Goal: Task Accomplishment & Management: Complete application form

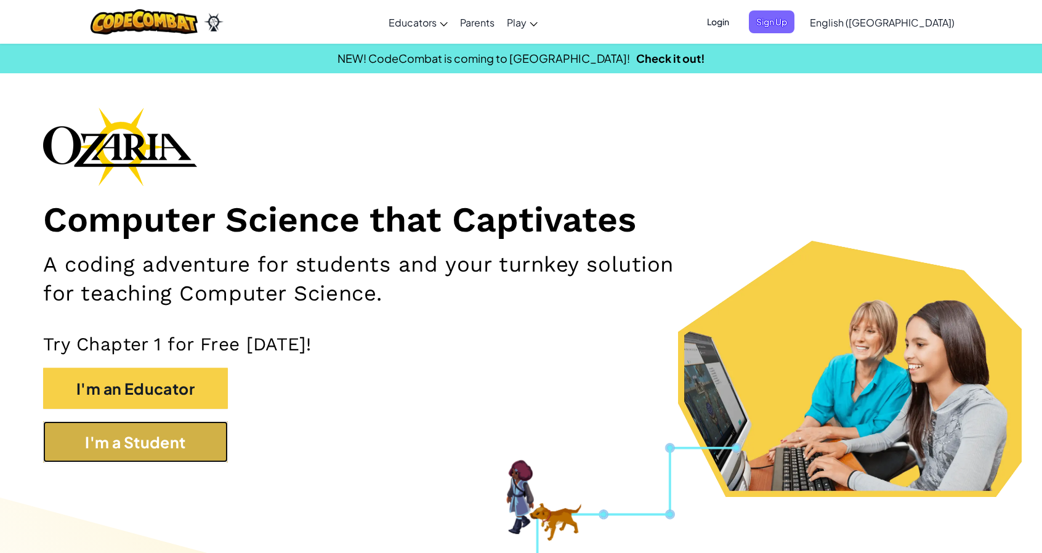
click at [155, 437] on button "I'm a Student" at bounding box center [135, 441] width 185 height 41
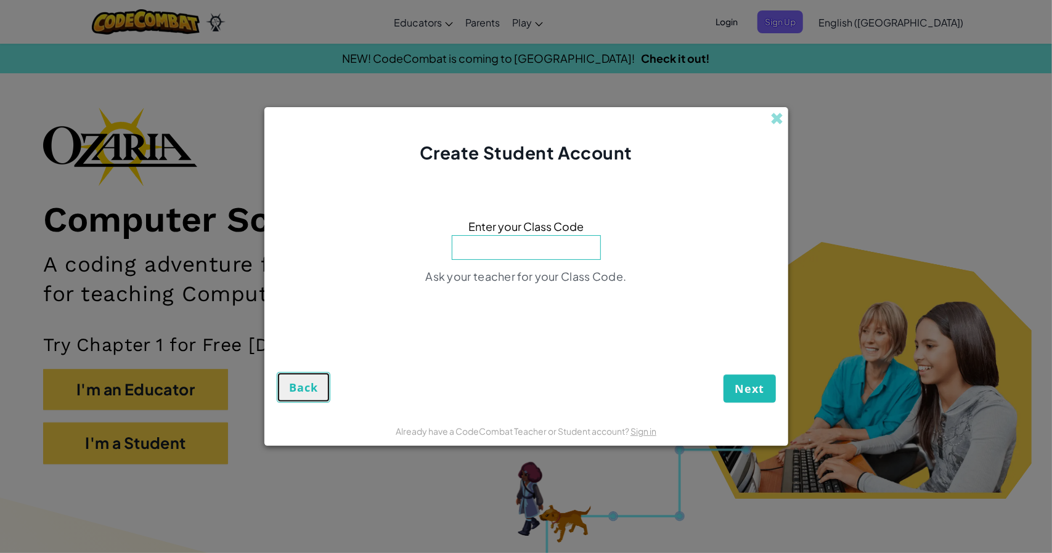
click at [315, 386] on span "Back" at bounding box center [304, 387] width 28 height 15
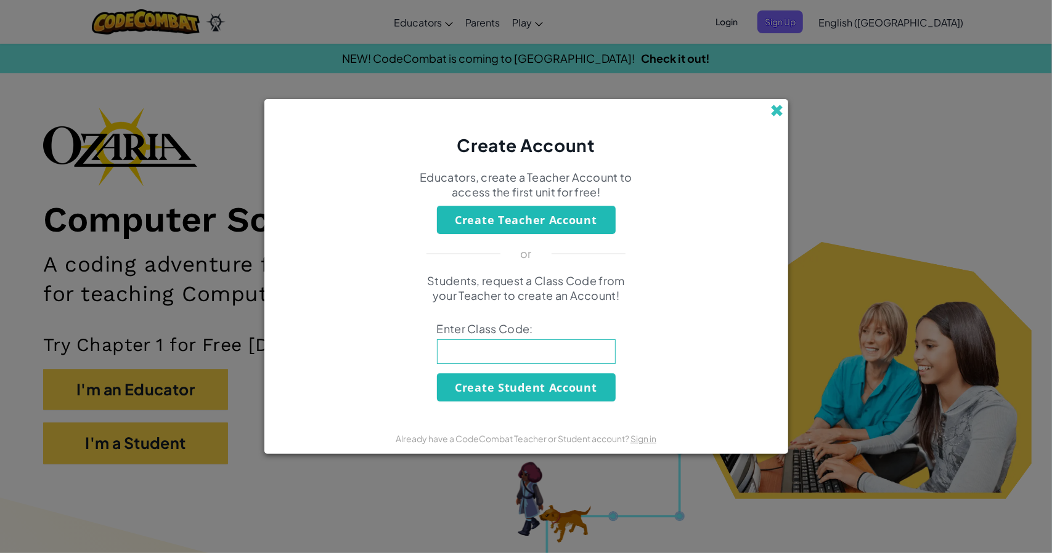
click at [775, 113] on span at bounding box center [777, 110] width 13 height 13
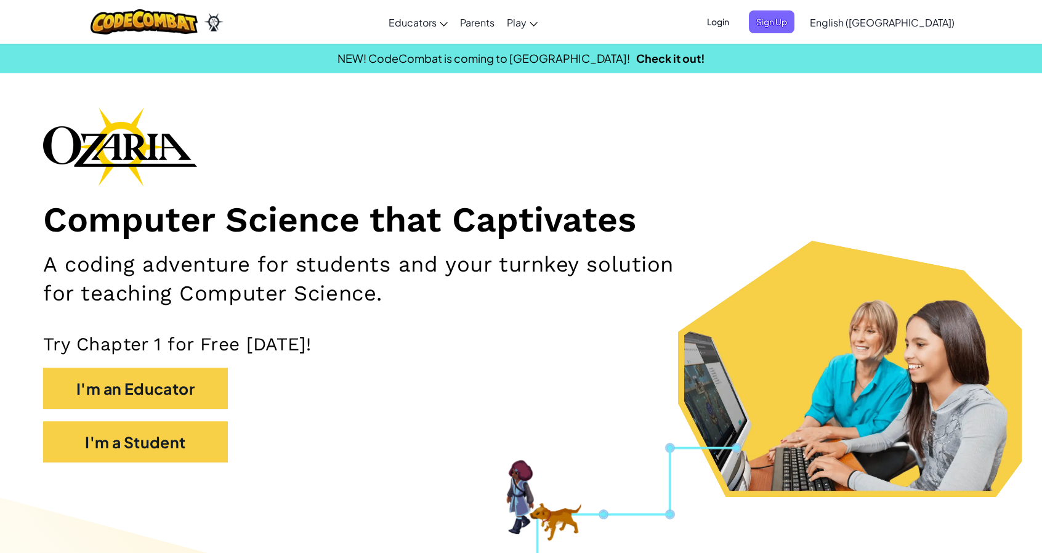
click at [737, 25] on span "Login" at bounding box center [718, 21] width 37 height 23
